Goal: Obtain resource: Download file/media

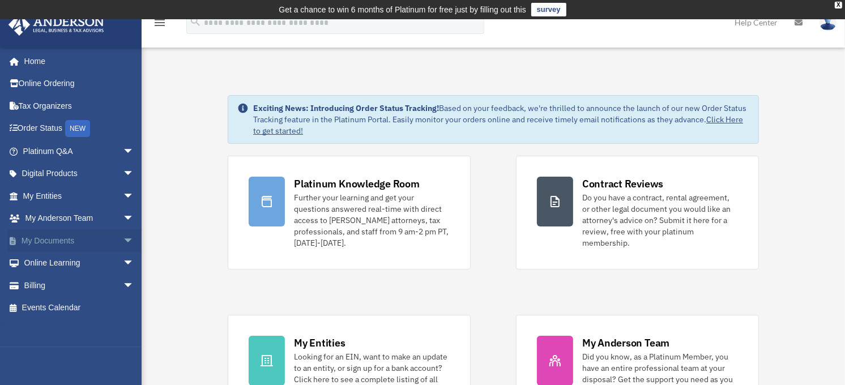
click at [96, 233] on link "My Documents arrow_drop_down" at bounding box center [79, 240] width 143 height 23
click at [123, 235] on span "arrow_drop_down" at bounding box center [134, 240] width 23 height 23
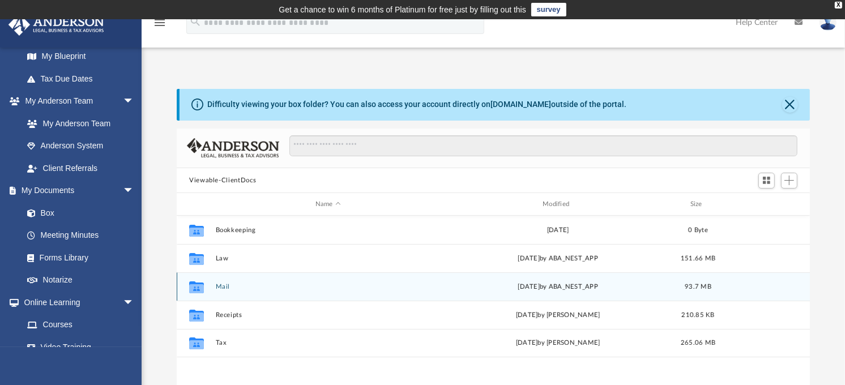
click at [219, 285] on button "Mail" at bounding box center [328, 286] width 225 height 7
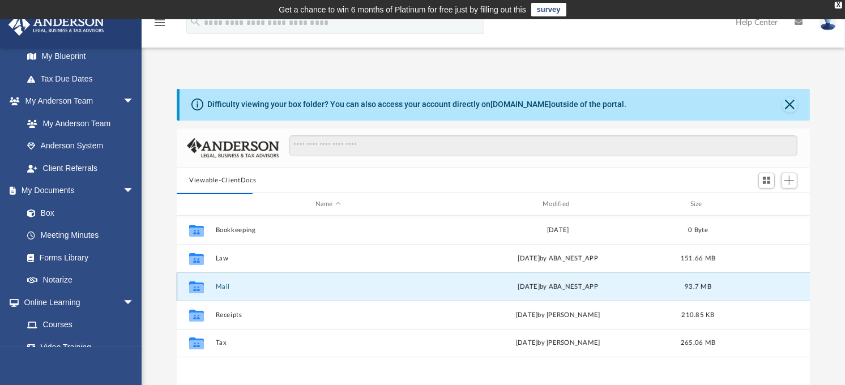
click at [226, 283] on button "Mail" at bounding box center [328, 286] width 225 height 7
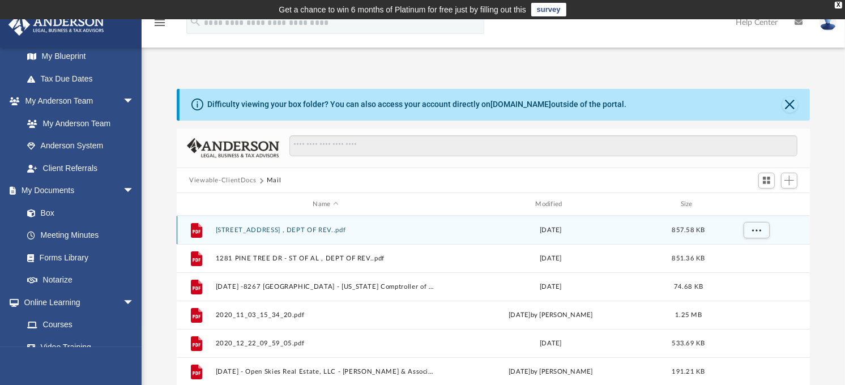
scroll to position [212, 623]
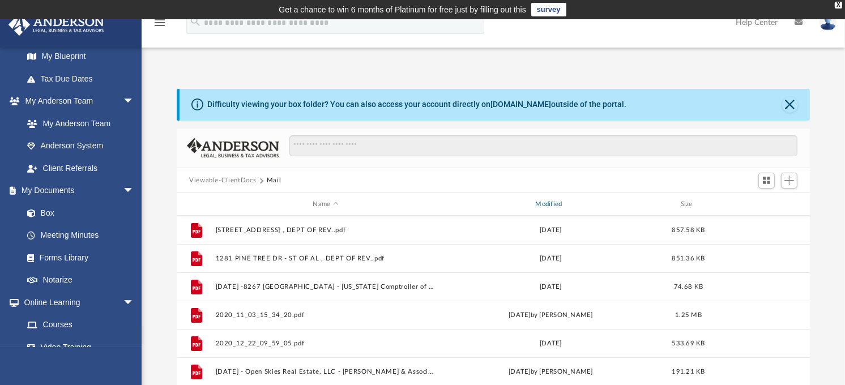
click at [553, 206] on div "Modified" at bounding box center [550, 204] width 220 height 10
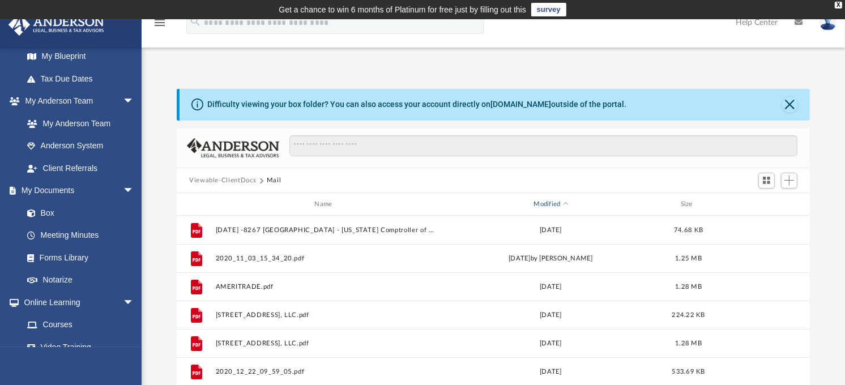
click at [551, 204] on div "Modified" at bounding box center [550, 204] width 220 height 10
click at [564, 203] on span "Modified" at bounding box center [565, 204] width 5 height 5
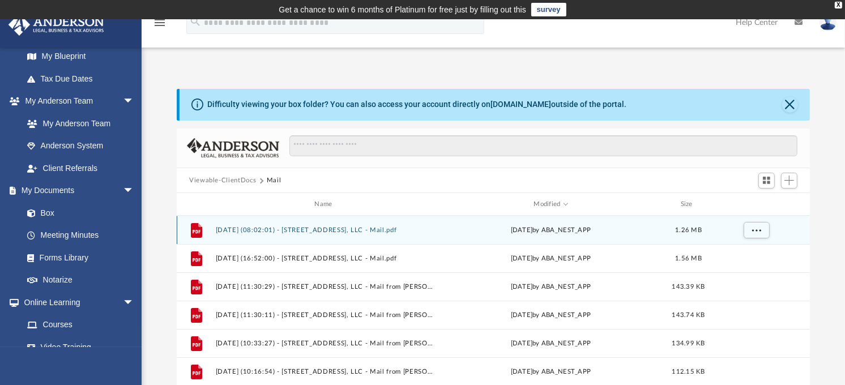
click at [344, 229] on button "[DATE] (08:02:01) - [STREET_ADDRESS], LLC - Mail.pdf" at bounding box center [326, 229] width 220 height 7
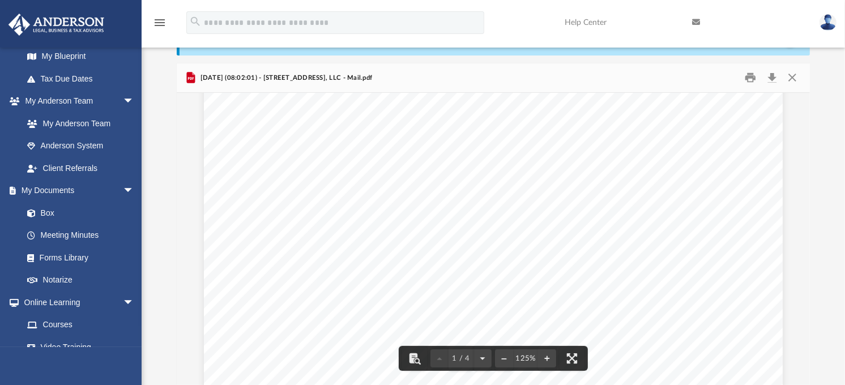
scroll to position [126, 0]
